Goal: Information Seeking & Learning: Check status

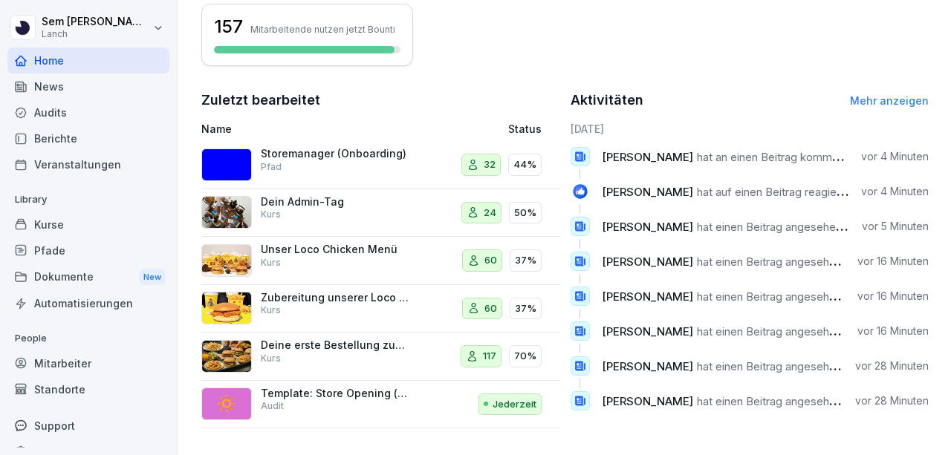
scroll to position [460, 0]
click at [263, 256] on p "Kurs" at bounding box center [271, 262] width 20 height 13
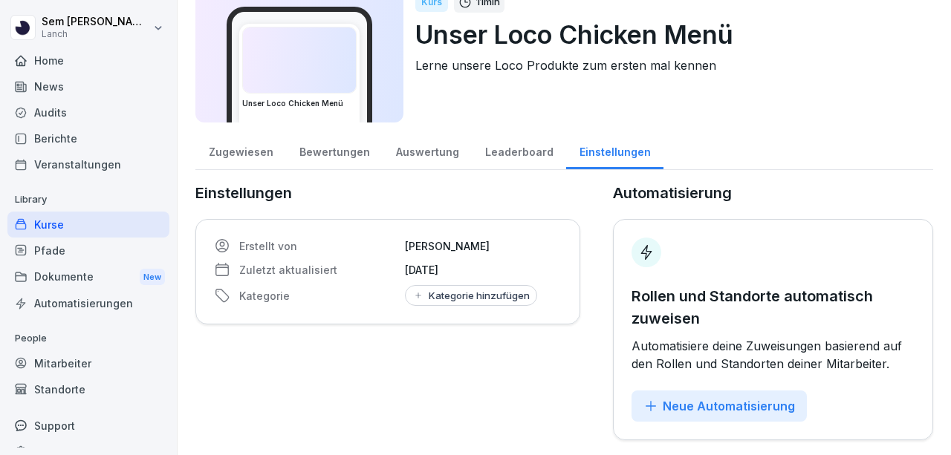
scroll to position [65, 0]
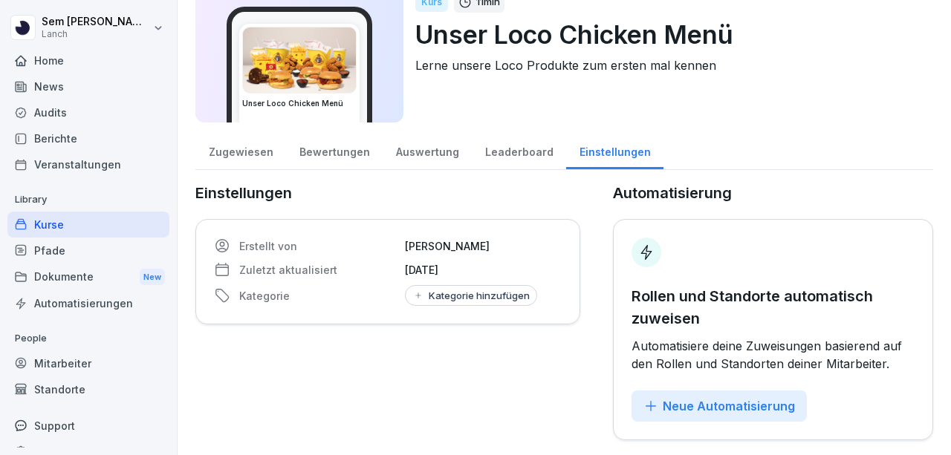
click at [407, 153] on div "Auswertung" at bounding box center [426, 150] width 89 height 38
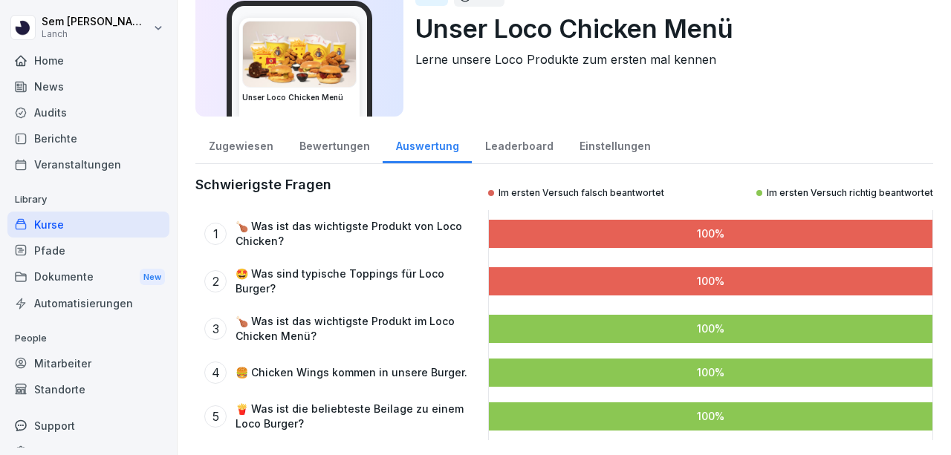
scroll to position [71, 0]
click at [235, 137] on div "Zugewiesen" at bounding box center [240, 145] width 91 height 38
